Goal: Information Seeking & Learning: Learn about a topic

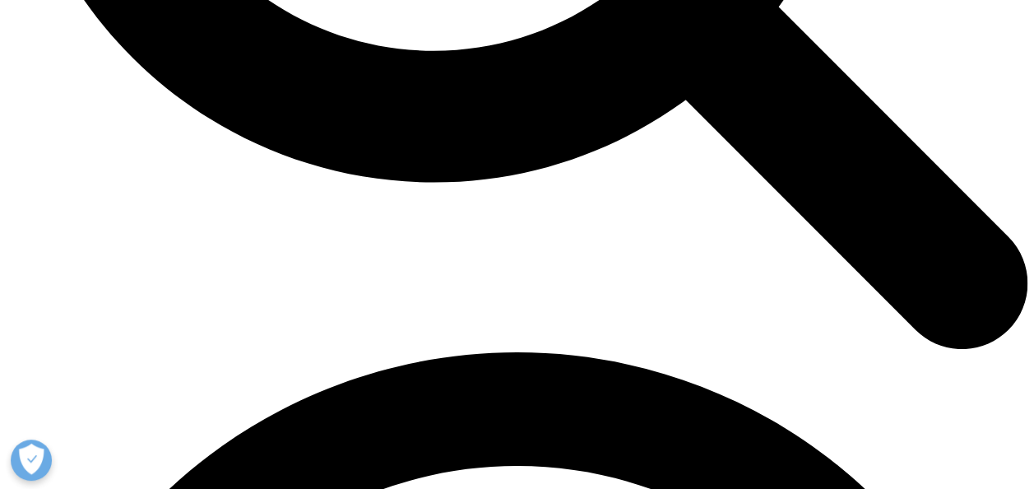
scroll to position [204, 971]
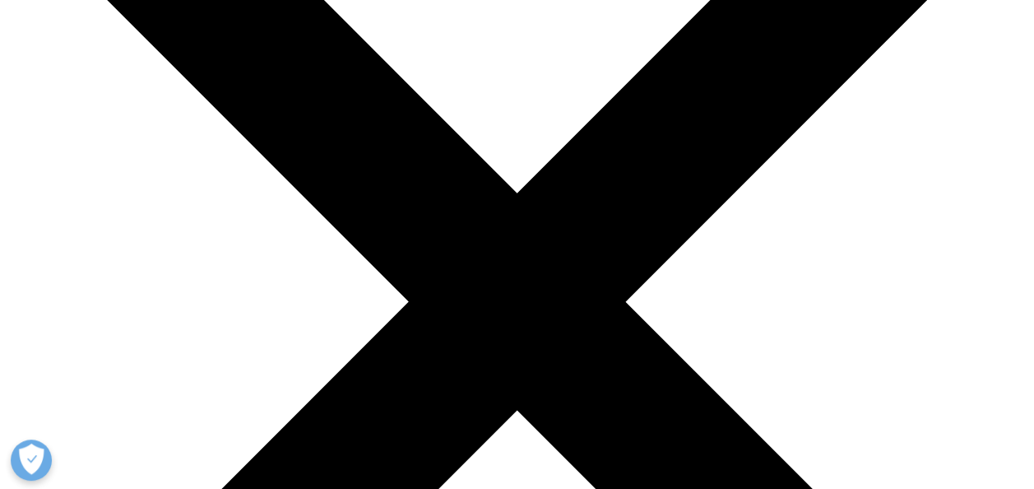
scroll to position [0, 0]
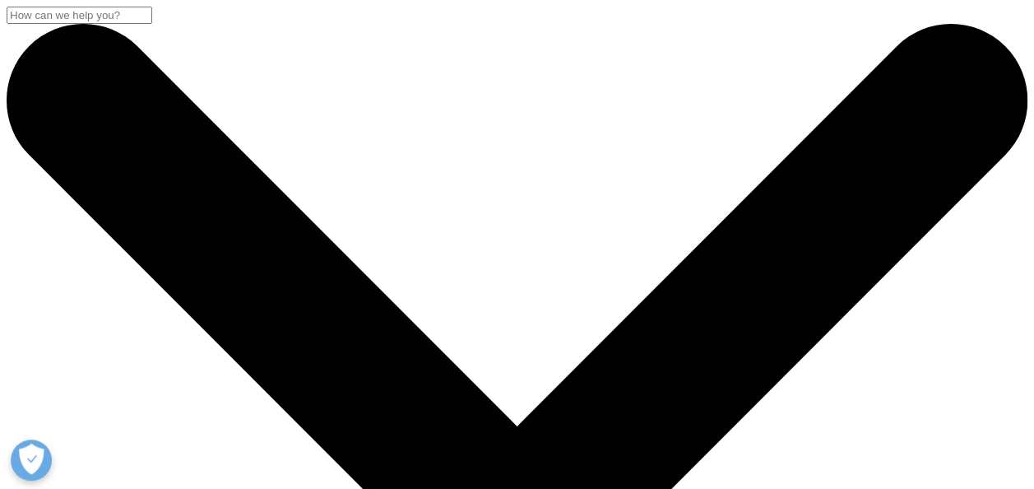
scroll to position [275, 971]
